Goal: Find specific page/section: Find specific page/section

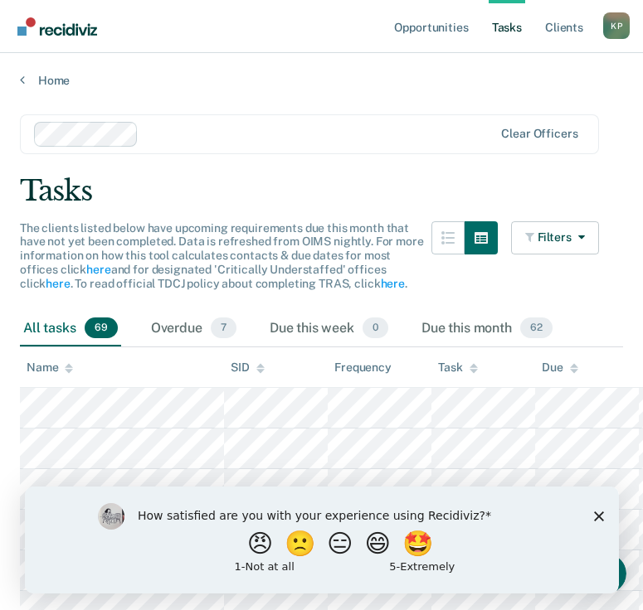
click at [593, 518] on icon "Close survey" at bounding box center [598, 516] width 10 height 10
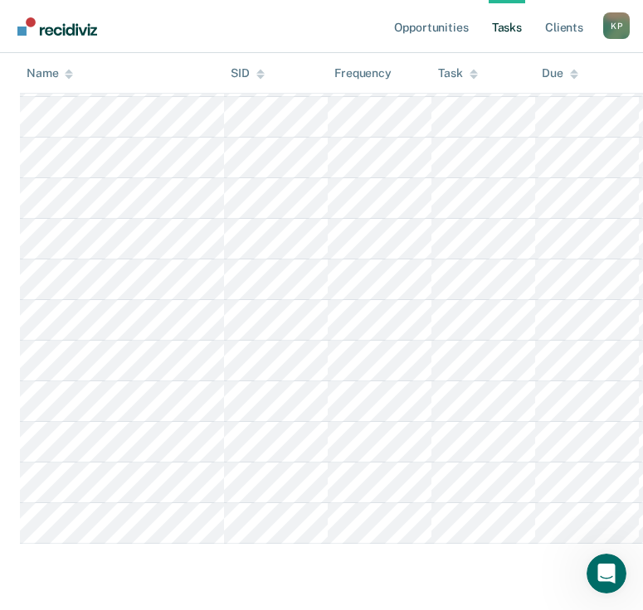
scroll to position [3149, 0]
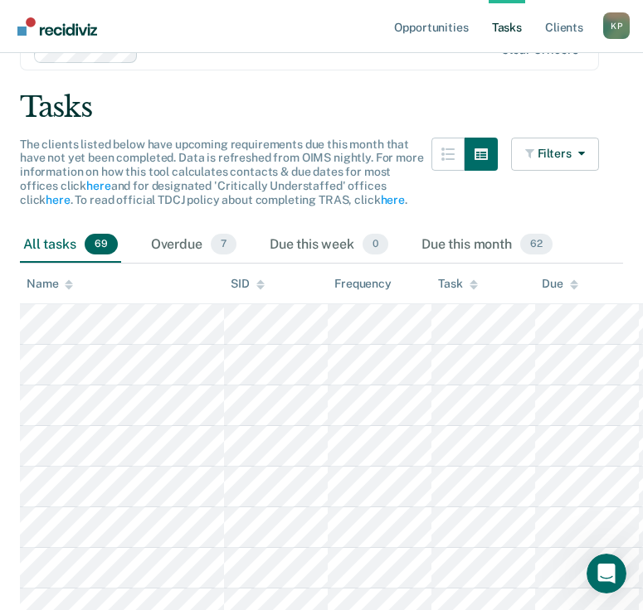
scroll to position [0, 0]
